Goal: Transaction & Acquisition: Purchase product/service

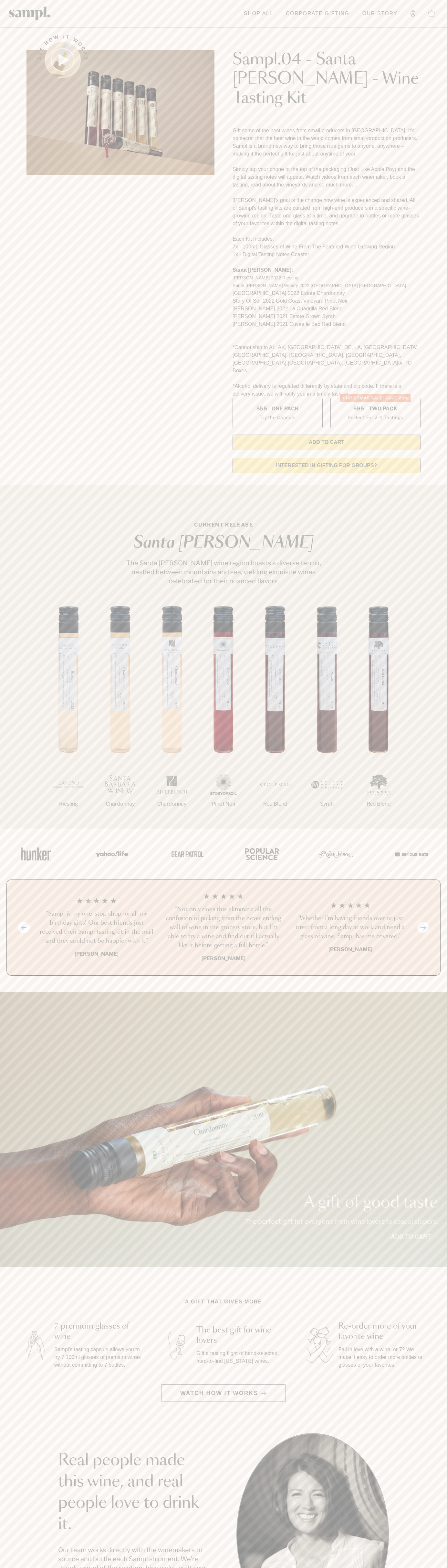
click at [418, 7] on header "Toggle navigation menu Shop All Corporate Gifting Our Story Account Story Shop …" at bounding box center [224, 13] width 447 height 27
click at [426, 606] on div "1/7 Riesling 2/7 Chardonnay 3/7" at bounding box center [224, 717] width 447 height 222
click at [377, 1567] on html "Skip to main content Toggle navigation menu Shop All Corporate Gifting Our Stor…" at bounding box center [224, 1304] width 447 height 2608
click at [13, 992] on div "A gift of good taste The perfect gift for everyone from wine lovers to casual s…" at bounding box center [224, 1129] width 447 height 275
